Goal: Task Accomplishment & Management: Manage account settings

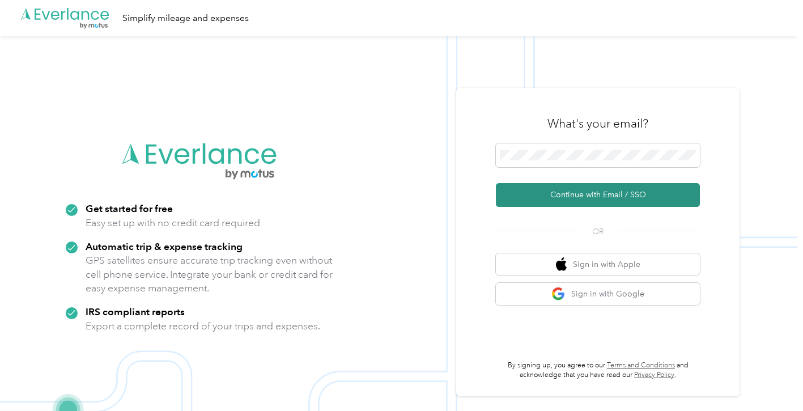
click at [585, 198] on button "Continue with Email / SSO" at bounding box center [598, 195] width 204 height 24
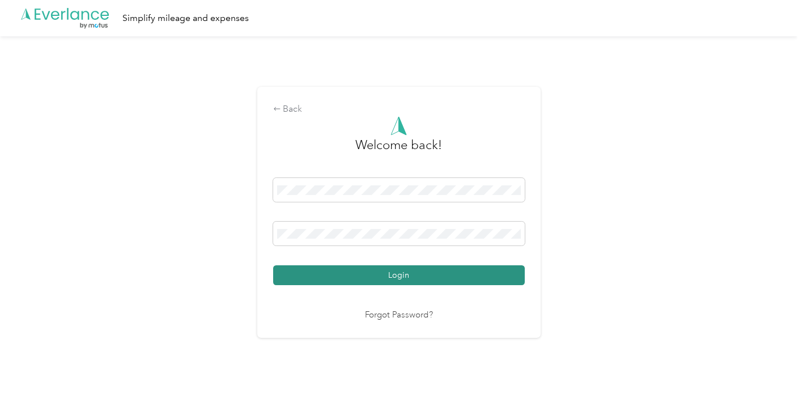
click at [443, 274] on button "Login" at bounding box center [399, 275] width 252 height 20
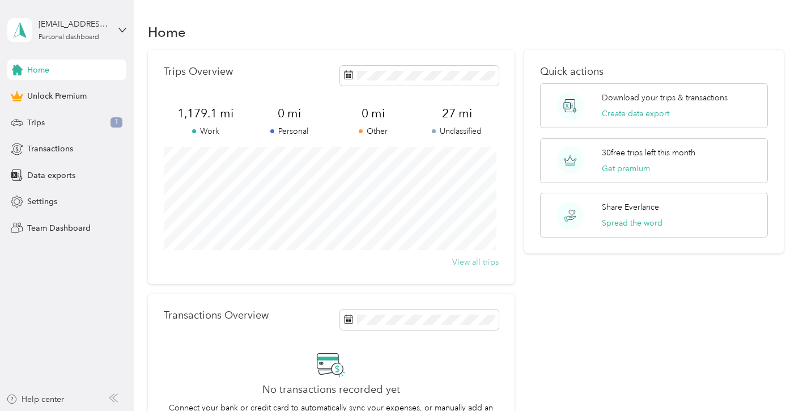
click at [481, 265] on button "View all trips" at bounding box center [475, 262] width 46 height 12
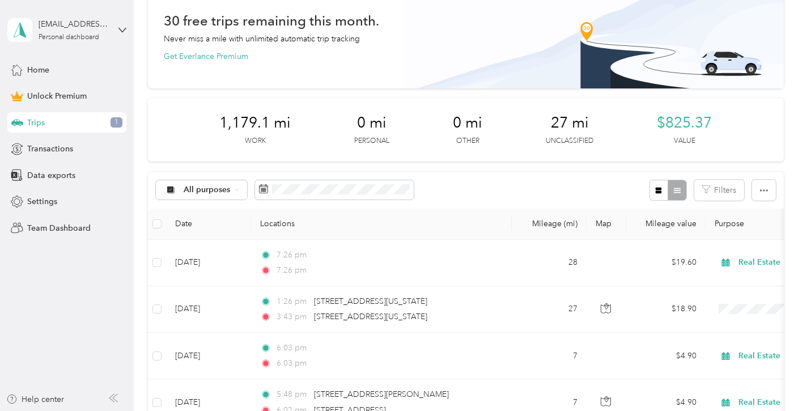
scroll to position [113, 0]
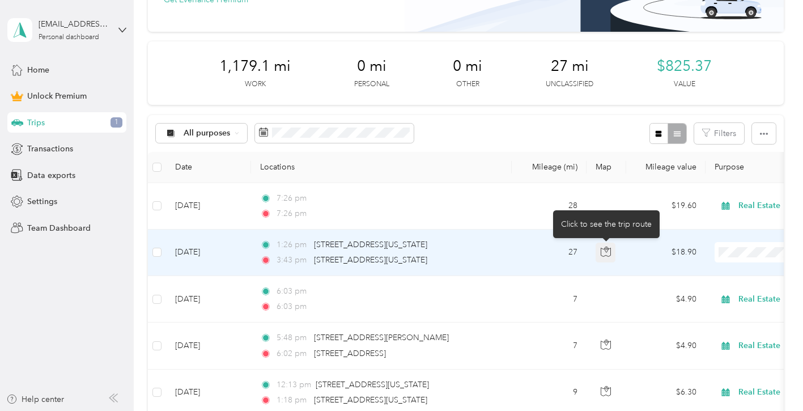
click at [605, 252] on icon "button" at bounding box center [606, 252] width 10 height 10
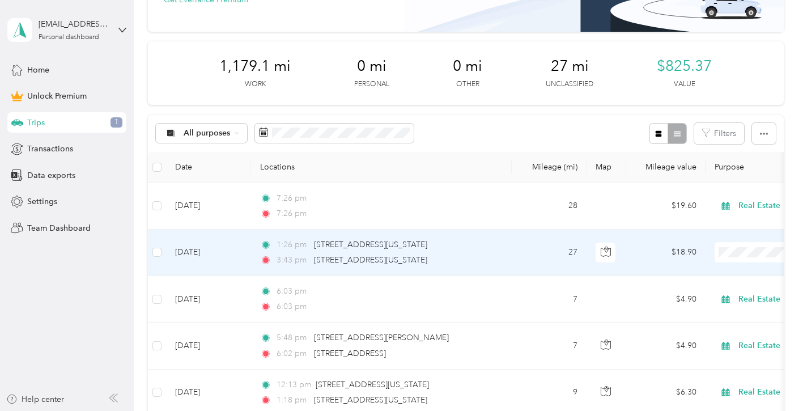
click at [698, 89] on span "Work" at bounding box center [743, 92] width 105 height 12
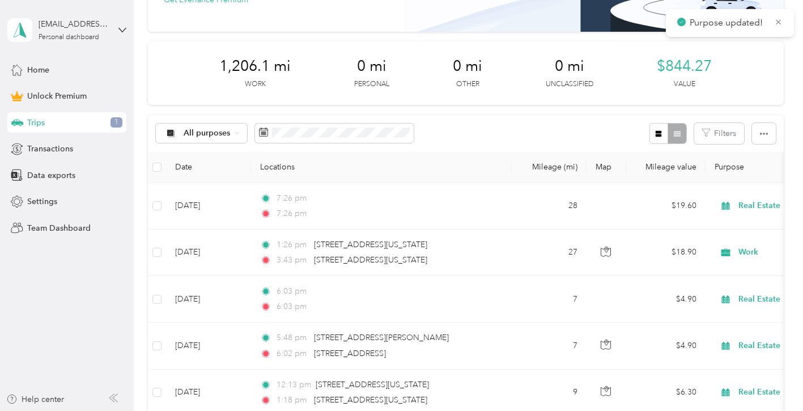
click at [778, 22] on icon at bounding box center [778, 21] width 5 height 5
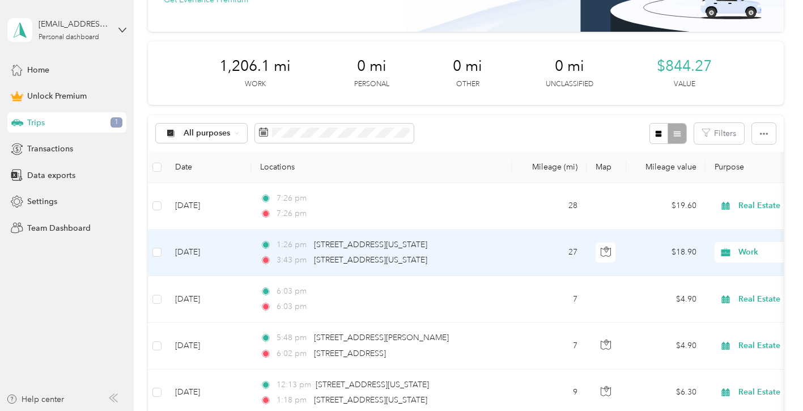
click at [743, 251] on span "Work" at bounding box center [791, 252] width 104 height 12
click at [718, 132] on span "Real Estate" at bounding box center [743, 132] width 105 height 12
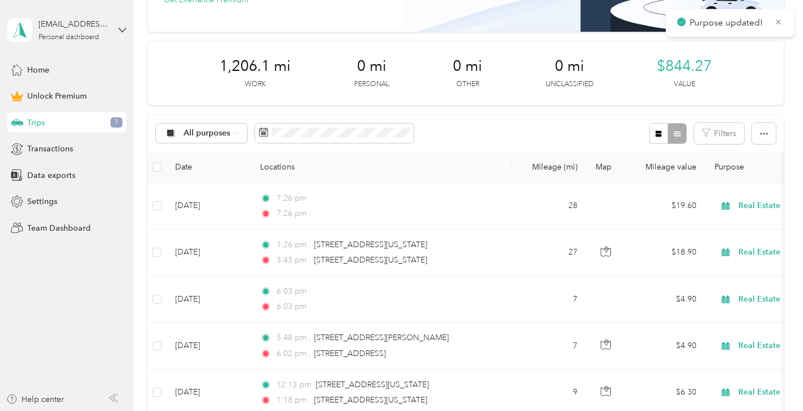
click at [779, 20] on icon at bounding box center [778, 22] width 9 height 10
click at [41, 124] on span "Trips" at bounding box center [36, 123] width 18 height 12
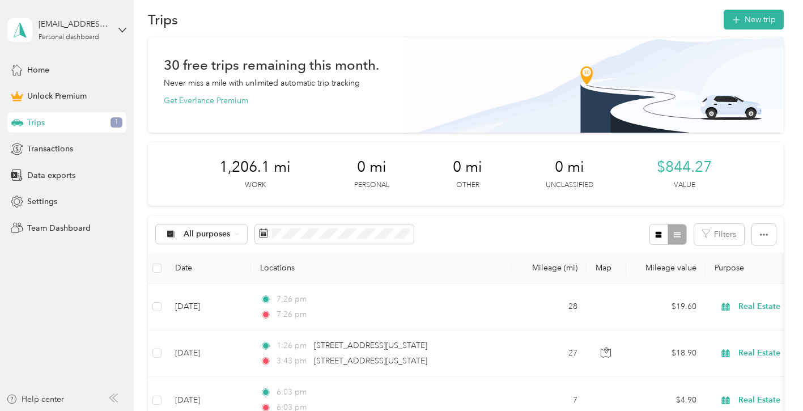
scroll to position [0, 0]
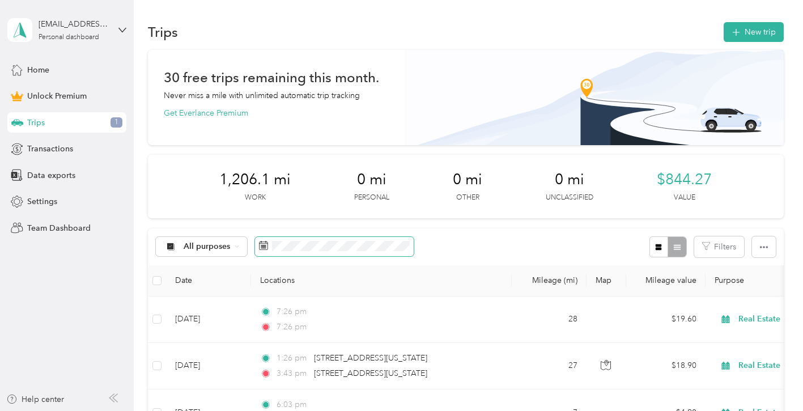
click at [264, 247] on rect at bounding box center [264, 247] width 1 height 1
